Goal: Task Accomplishment & Management: Use online tool/utility

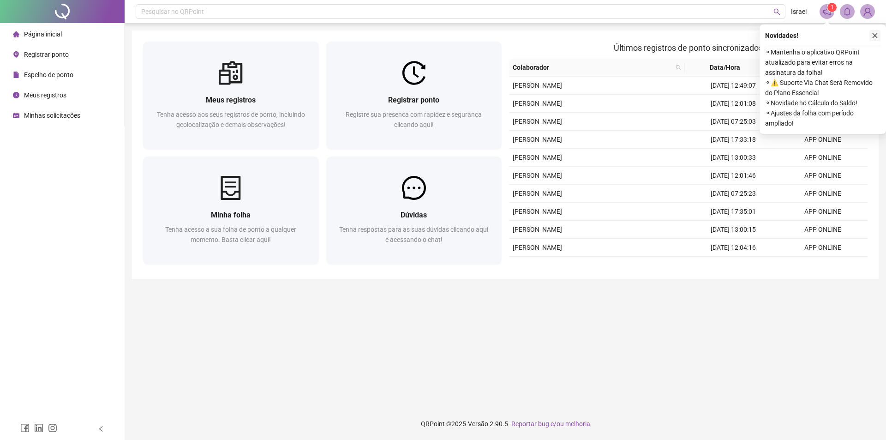
click at [875, 35] on icon "close" at bounding box center [875, 35] width 5 height 5
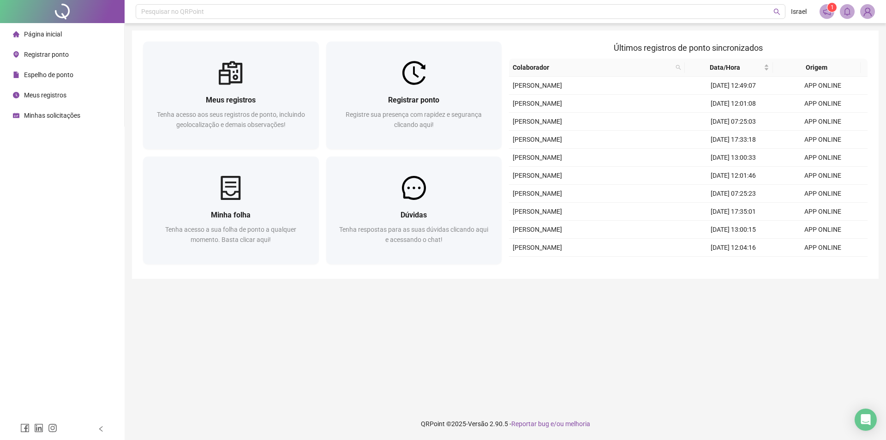
click at [47, 72] on span "Espelho de ponto" at bounding box center [48, 74] width 49 height 7
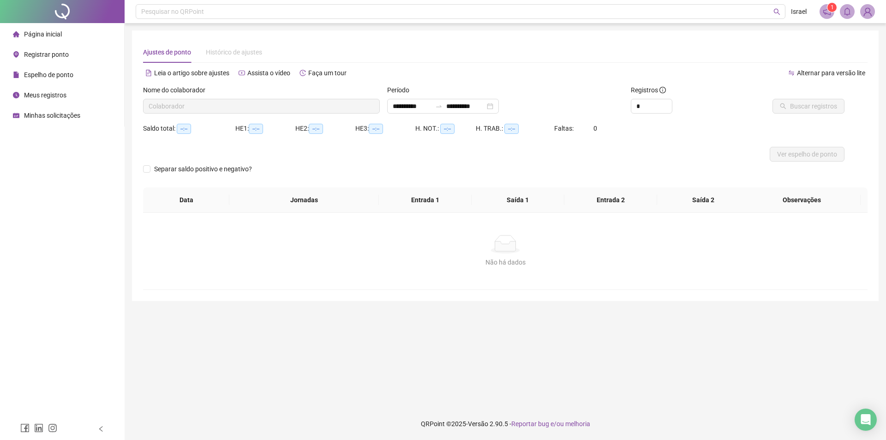
type input "**********"
click at [796, 106] on span "Buscar registros" at bounding box center [813, 106] width 47 height 10
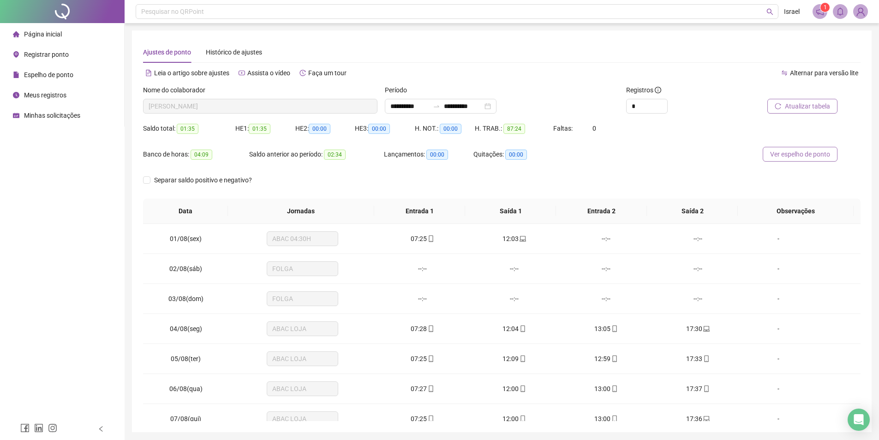
click at [816, 158] on span "Ver espelho de ponto" at bounding box center [800, 154] width 60 height 10
click at [45, 29] on div "Página inicial" at bounding box center [37, 34] width 49 height 18
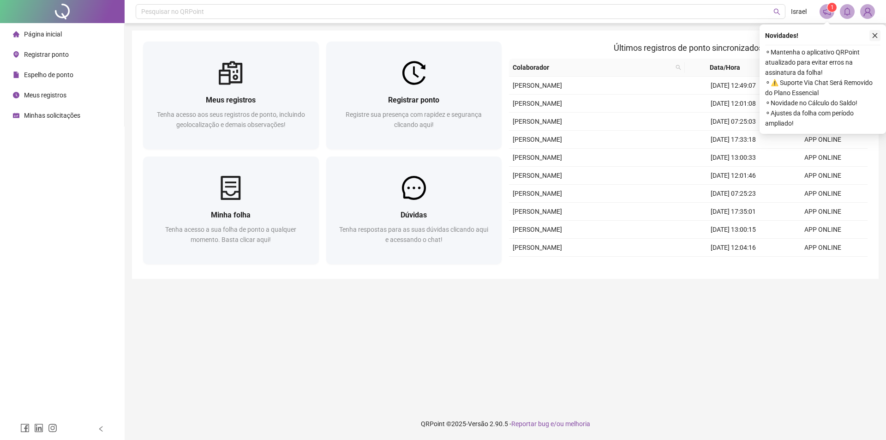
click at [876, 37] on icon "close" at bounding box center [875, 35] width 6 height 6
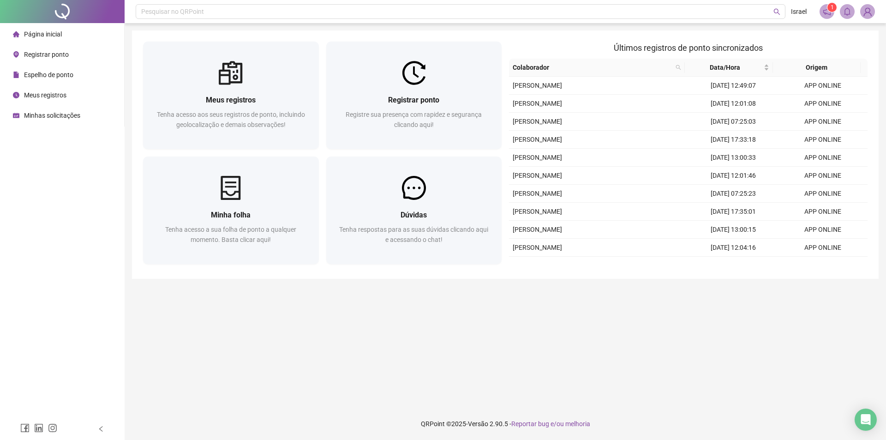
click at [569, 360] on main "Meus registros Tenha acesso aos seus registros de ponto, incluindo geolocalizaç…" at bounding box center [505, 215] width 747 height 370
